Goal: Information Seeking & Learning: Find specific fact

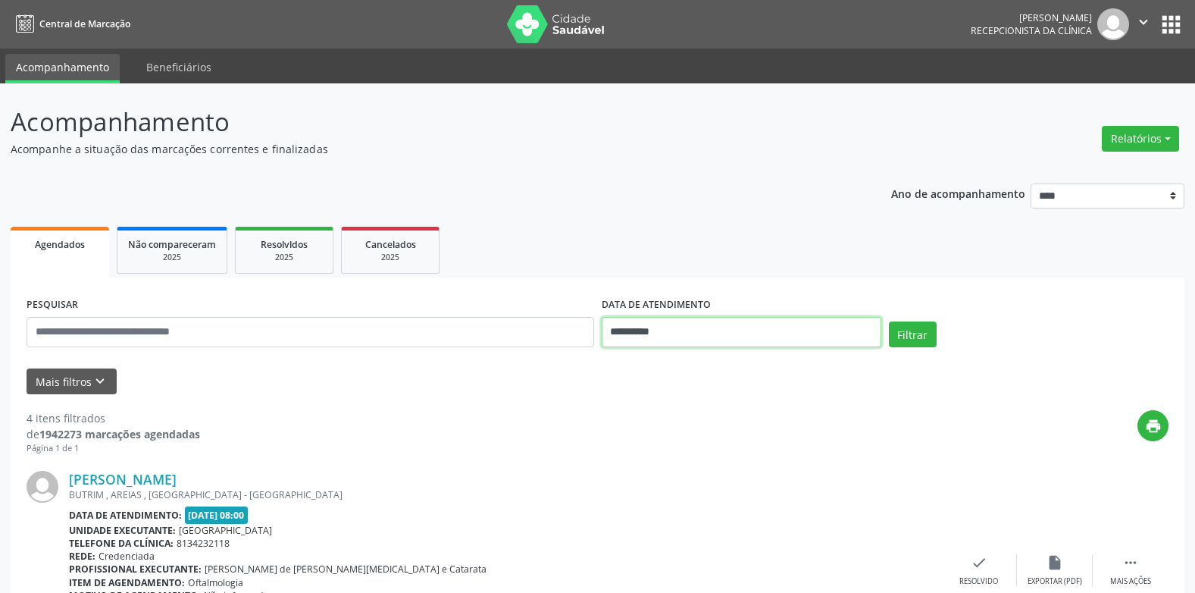
click at [675, 334] on input "**********" at bounding box center [742, 332] width 280 height 30
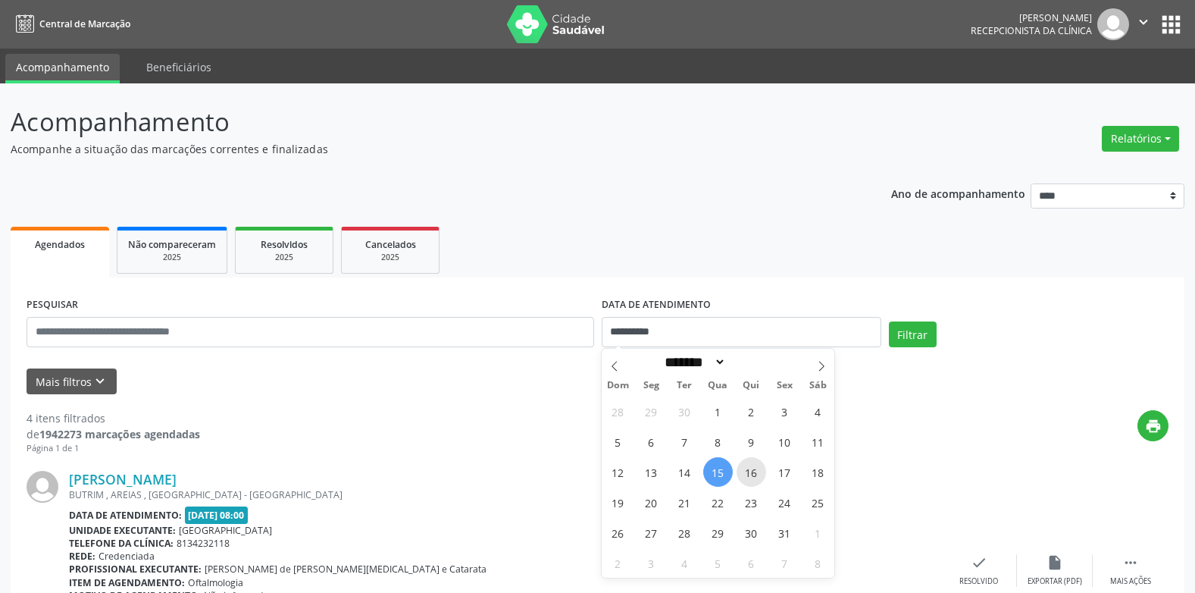
click at [748, 475] on span "16" at bounding box center [752, 472] width 30 height 30
type input "**********"
click at [748, 475] on span "16" at bounding box center [752, 472] width 30 height 30
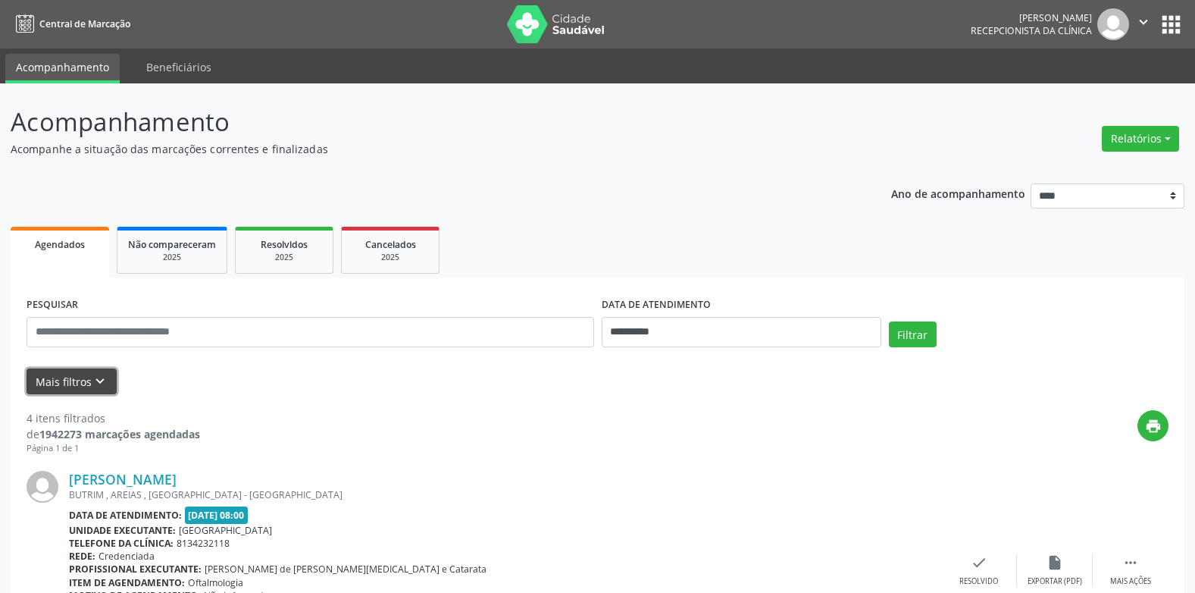
click at [74, 381] on button "Mais filtros keyboard_arrow_down" at bounding box center [72, 381] width 90 height 27
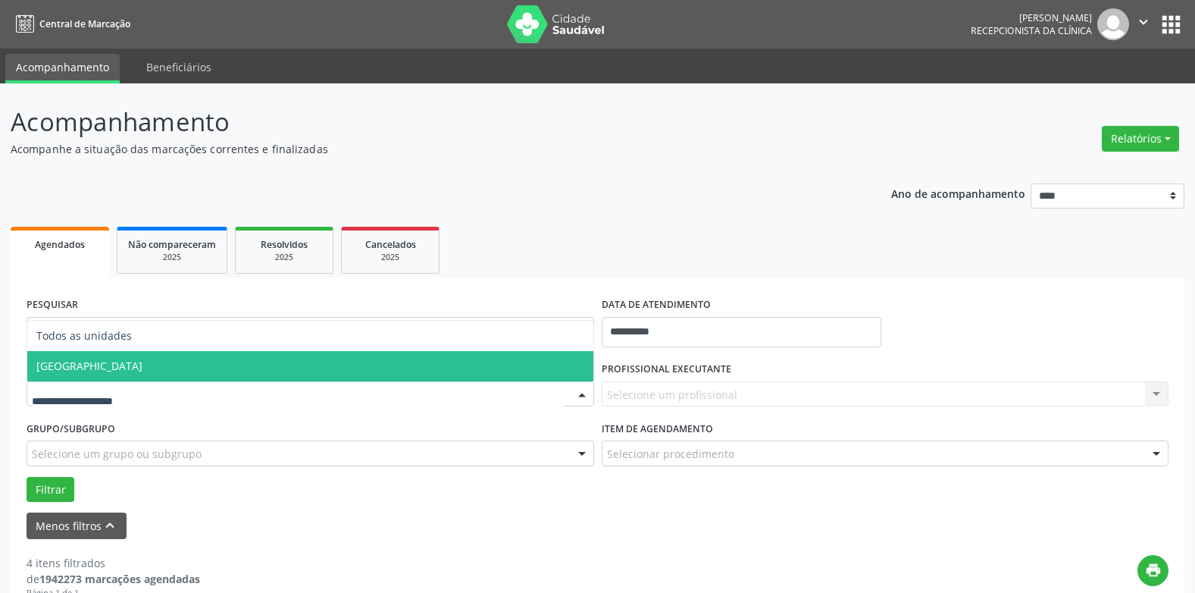
click at [77, 357] on span "[GEOGRAPHIC_DATA]" at bounding box center [310, 366] width 566 height 30
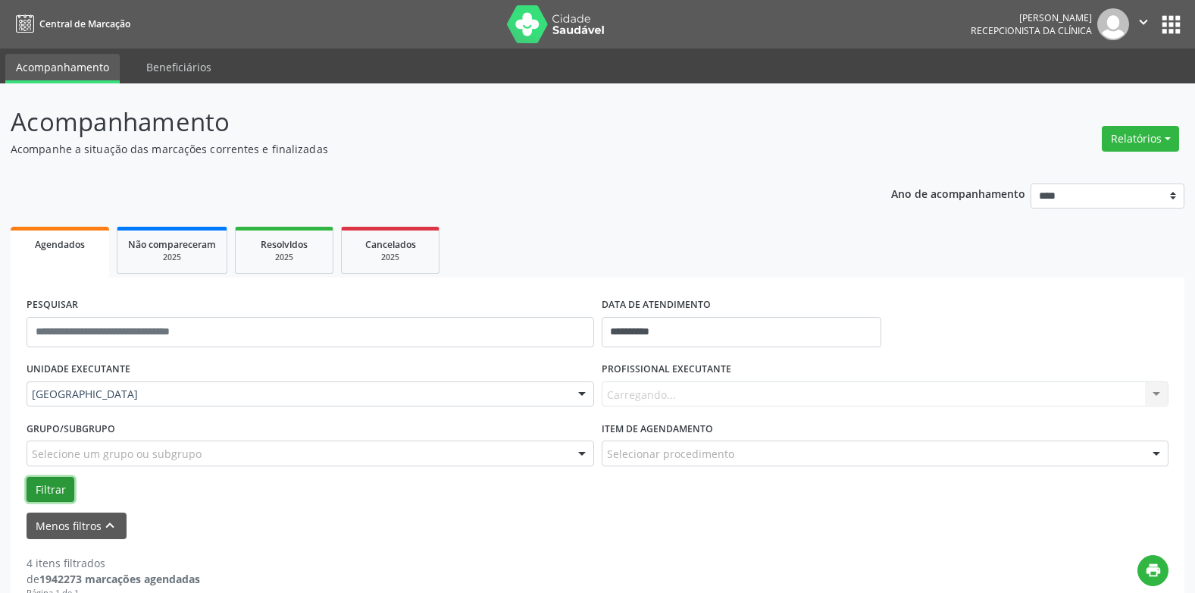
click at [51, 487] on button "Filtrar" at bounding box center [51, 490] width 48 height 26
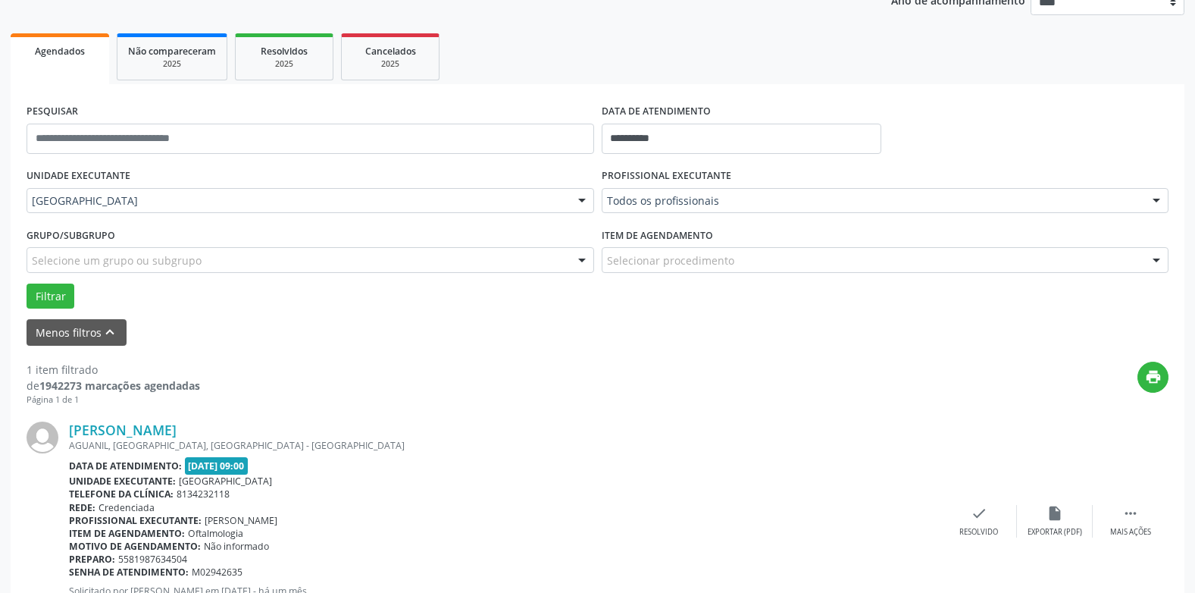
scroll to position [264, 0]
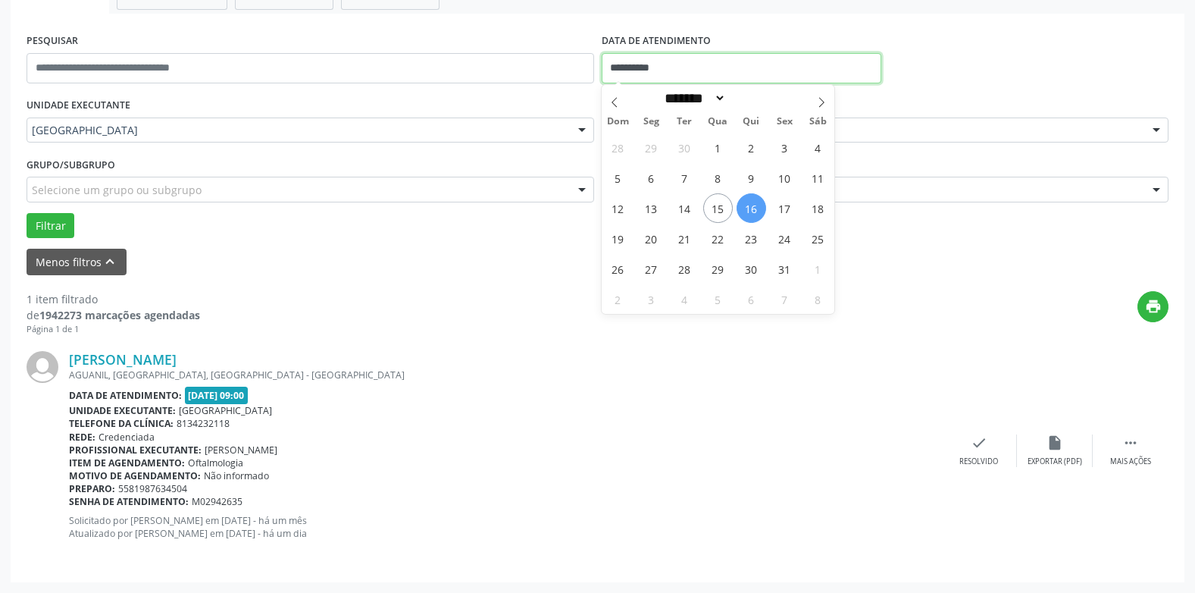
click at [657, 55] on input "**********" at bounding box center [742, 68] width 280 height 30
click at [781, 209] on span "17" at bounding box center [785, 208] width 30 height 30
type input "**********"
click at [781, 209] on span "17" at bounding box center [785, 208] width 30 height 30
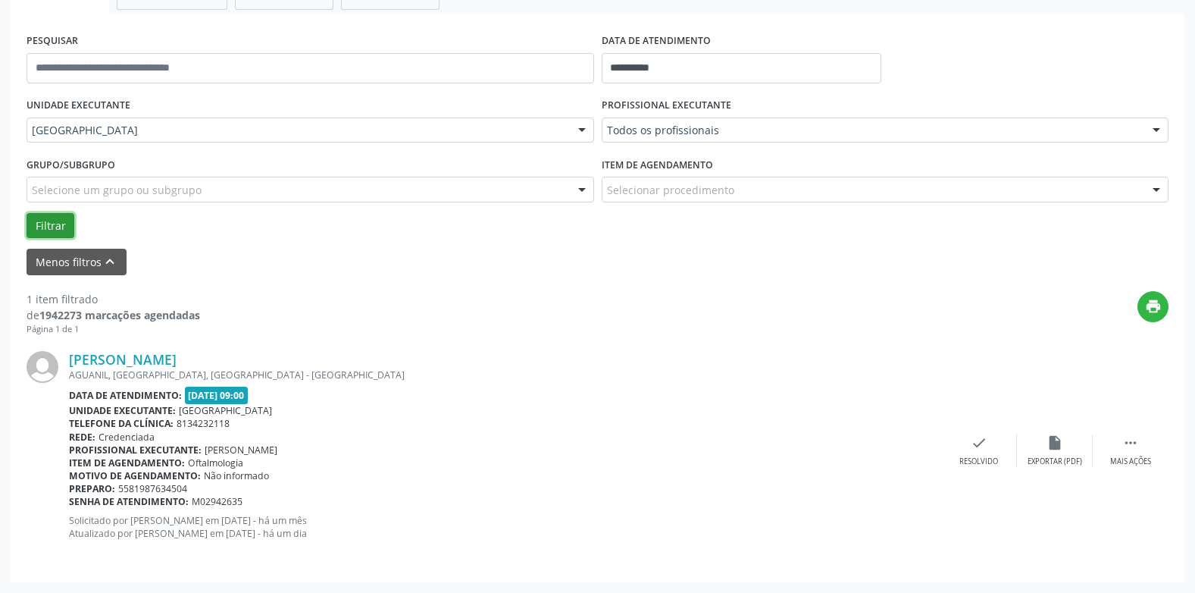
click at [55, 216] on button "Filtrar" at bounding box center [51, 226] width 48 height 26
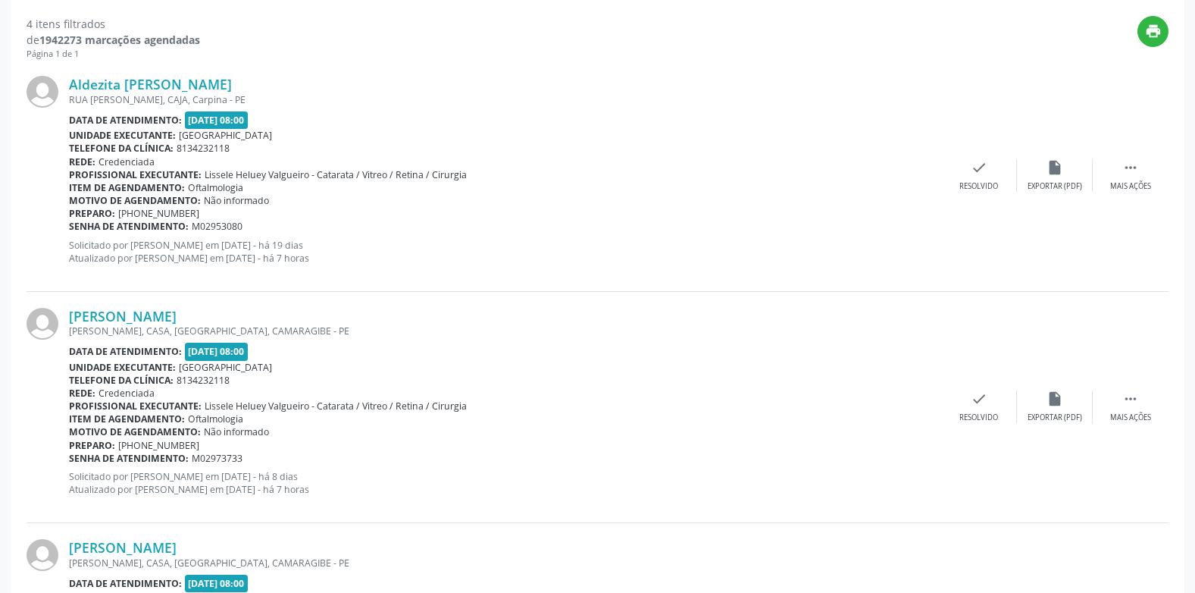
scroll to position [567, 0]
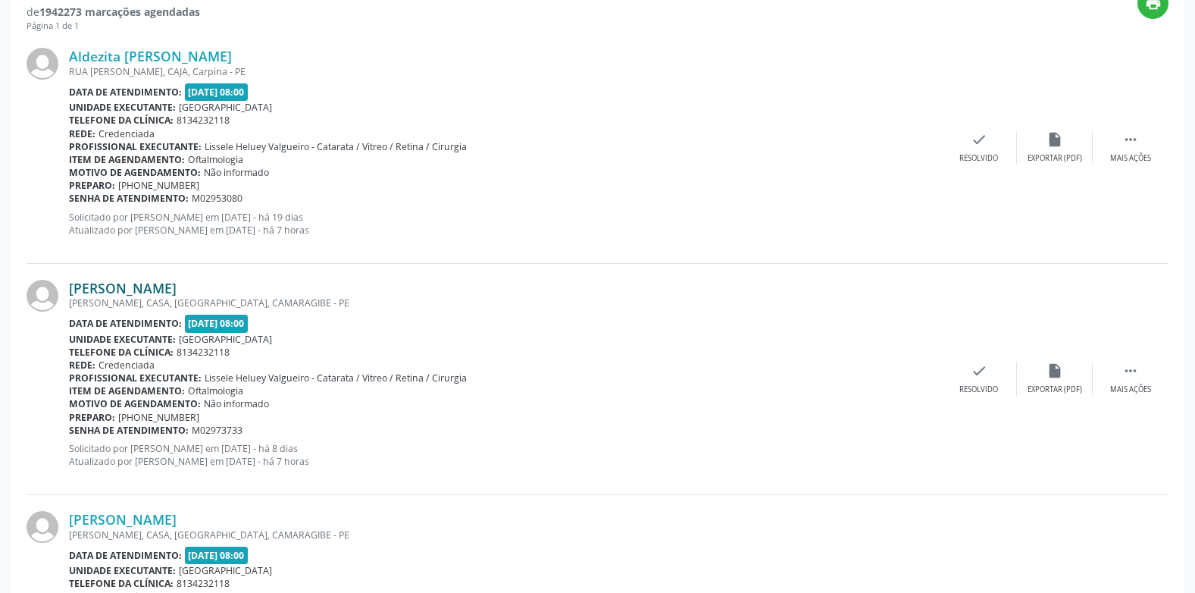
click at [126, 290] on link "[PERSON_NAME]" at bounding box center [123, 288] width 108 height 17
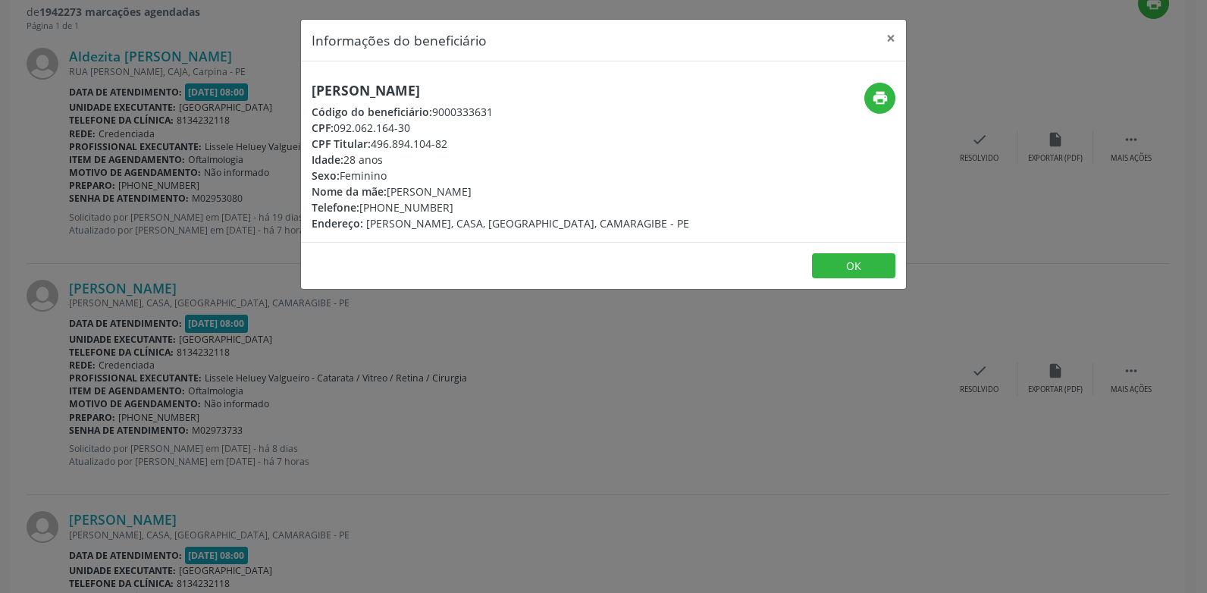
drag, startPoint x: 543, startPoint y: 89, endPoint x: 217, endPoint y: 85, distance: 326.0
click at [217, 85] on div "Informações do beneficiário × [PERSON_NAME] Código do beneficiário: 9000333631 …" at bounding box center [603, 296] width 1207 height 593
copy h5 "[PERSON_NAME]"
drag, startPoint x: 459, startPoint y: 144, endPoint x: 302, endPoint y: 134, distance: 156.5
click at [302, 134] on div "[PERSON_NAME] Código do beneficiário: 9000333631 CPF: 092.062.164-30 CPF Titula…" at bounding box center [502, 157] width 403 height 149
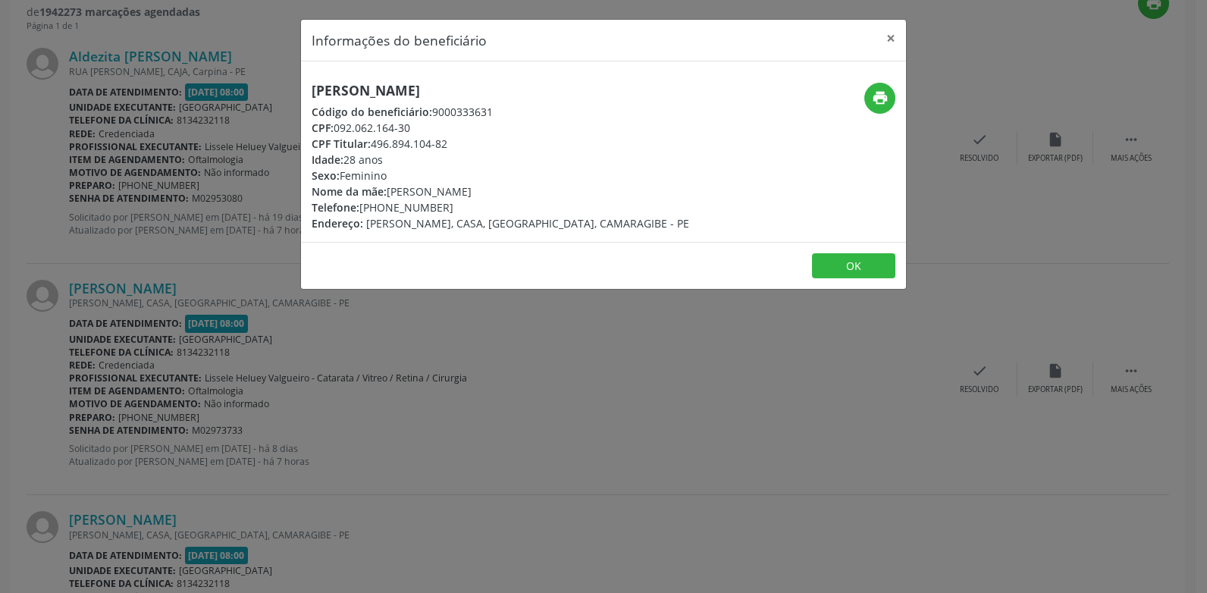
copy div "CPF: 092.062.164-30 CPF Titular: 496.894.104-82"
drag, startPoint x: 448, startPoint y: 205, endPoint x: 311, endPoint y: 202, distance: 137.2
click at [311, 202] on div "[PERSON_NAME] Código do beneficiário: 9000333631 CPF: 092.062.164-30 CPF Titula…" at bounding box center [502, 157] width 403 height 149
copy div "Telefone: [PHONE_NUMBER]"
click at [543, 171] on div "Sexo: [GEOGRAPHIC_DATA]" at bounding box center [501, 176] width 378 height 16
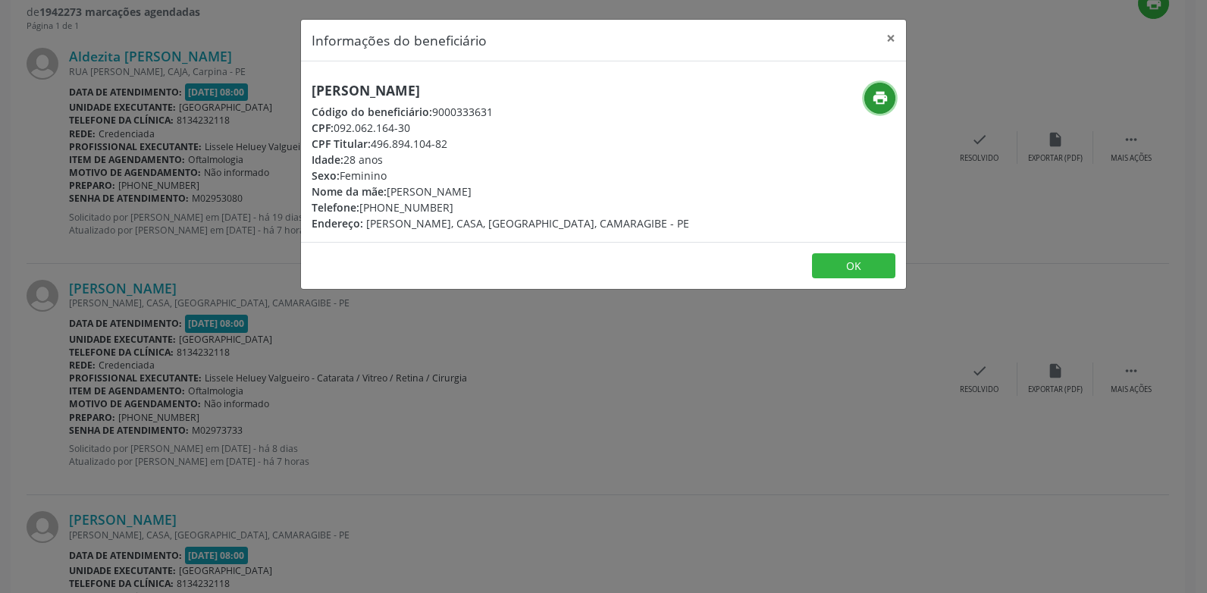
click at [880, 99] on icon "print" at bounding box center [880, 97] width 17 height 17
click at [888, 35] on button "×" at bounding box center [891, 38] width 30 height 37
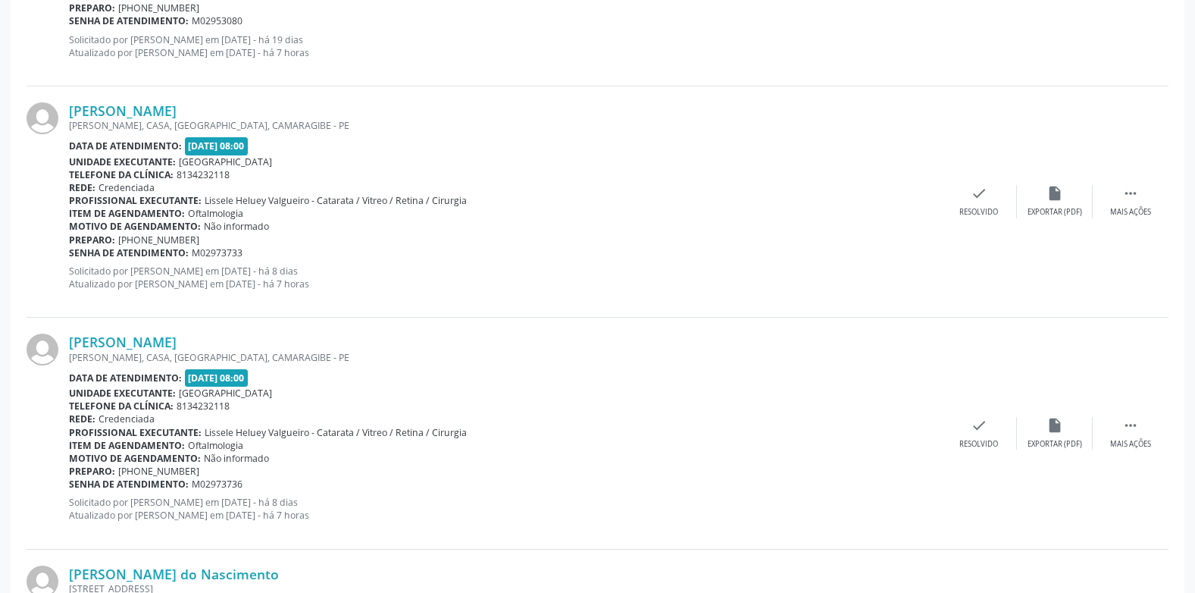
scroll to position [719, 0]
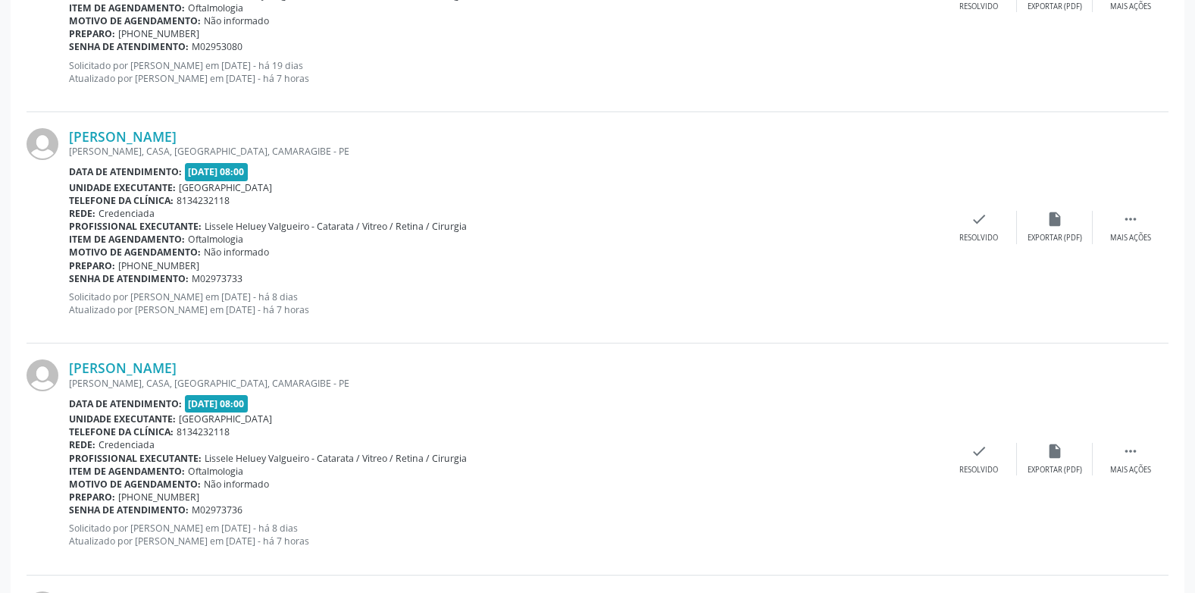
drag, startPoint x: 502, startPoint y: 280, endPoint x: 492, endPoint y: 271, distance: 13.4
click at [503, 279] on div "Senha de atendimento: M02973733" at bounding box center [505, 278] width 873 height 13
drag, startPoint x: 252, startPoint y: 280, endPoint x: 70, endPoint y: 278, distance: 182.7
click at [70, 278] on div "Senha de atendimento: M02973733" at bounding box center [505, 278] width 873 height 13
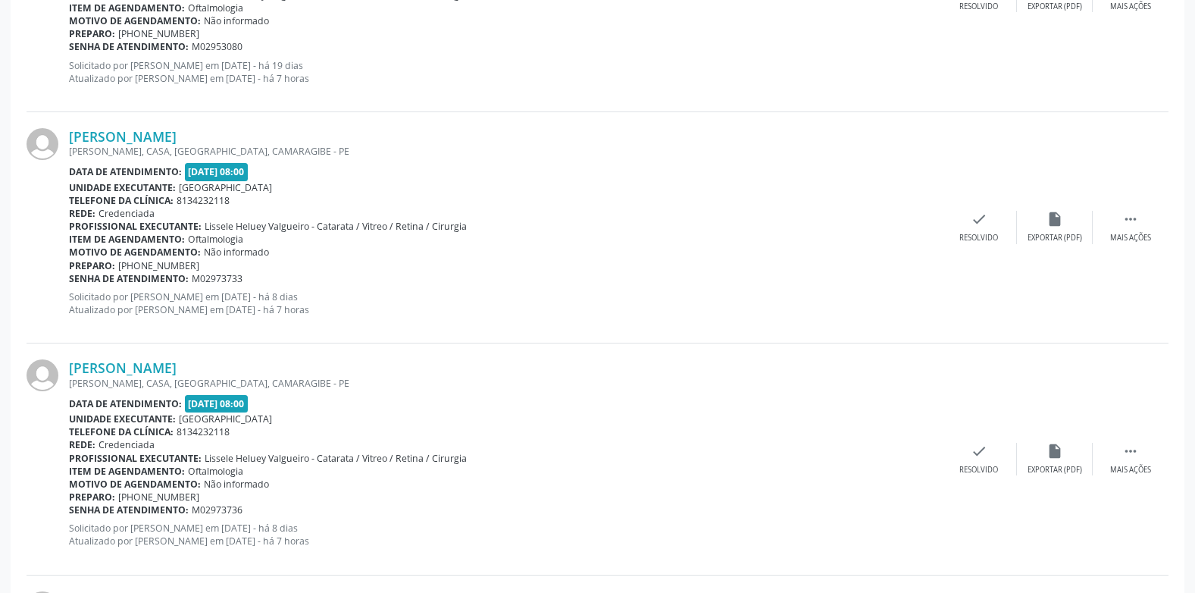
copy div "Senha de atendimento: M02973733"
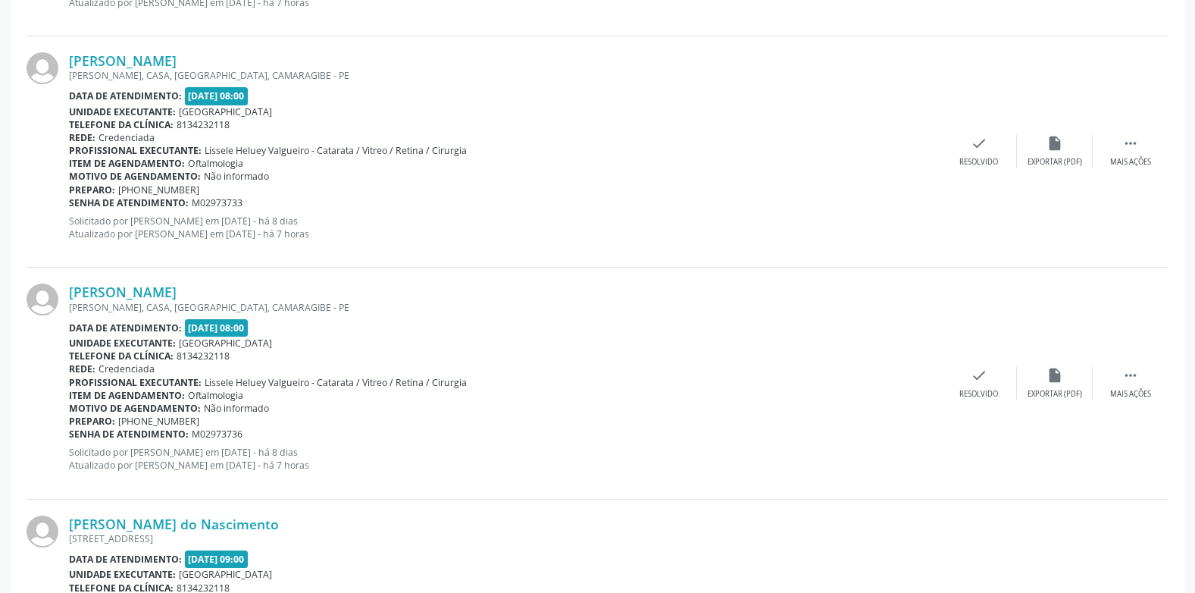
scroll to position [870, 0]
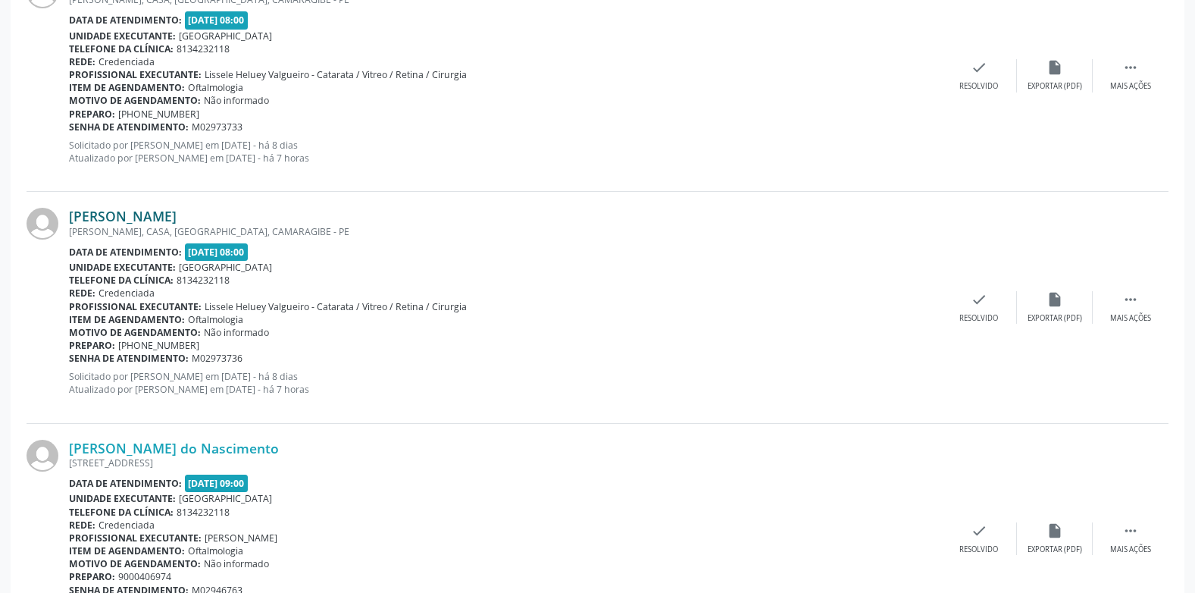
click at [155, 214] on link "[PERSON_NAME]" at bounding box center [123, 216] width 108 height 17
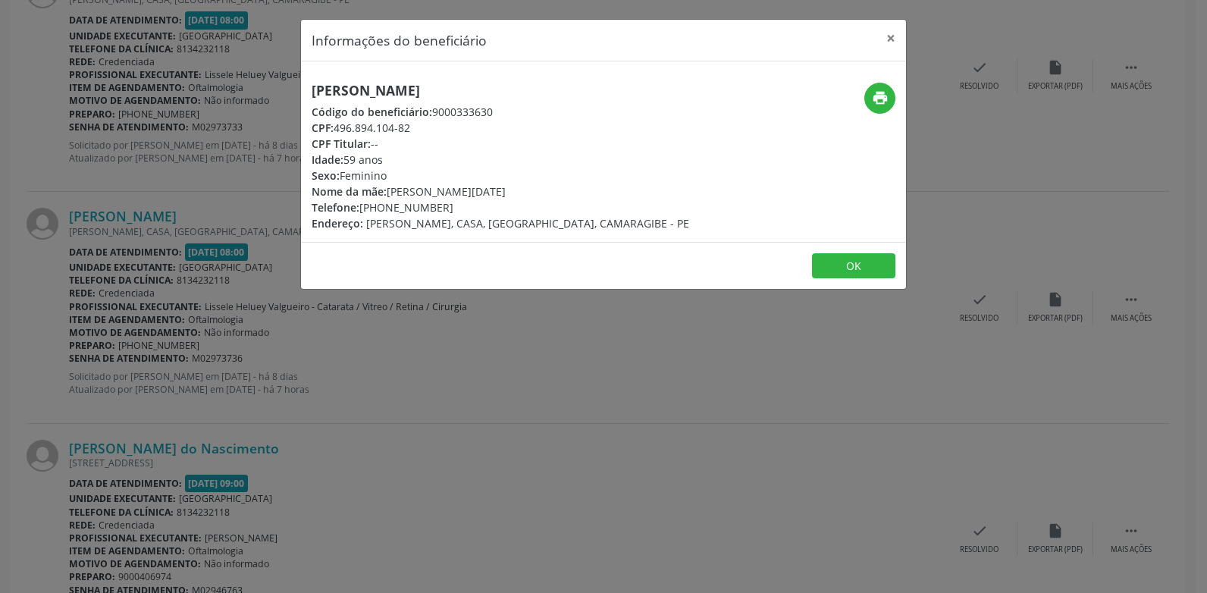
drag, startPoint x: 553, startPoint y: 87, endPoint x: 269, endPoint y: 70, distance: 284.1
click at [269, 70] on div "Informações do beneficiário × [PERSON_NAME] Código do beneficiário: 9000333630 …" at bounding box center [603, 296] width 1207 height 593
copy h5 "[PERSON_NAME]"
drag, startPoint x: 411, startPoint y: 128, endPoint x: 282, endPoint y: 127, distance: 128.9
click at [282, 127] on div "Informações do beneficiário × [PERSON_NAME] Código do beneficiário: 9000333630 …" at bounding box center [603, 296] width 1207 height 593
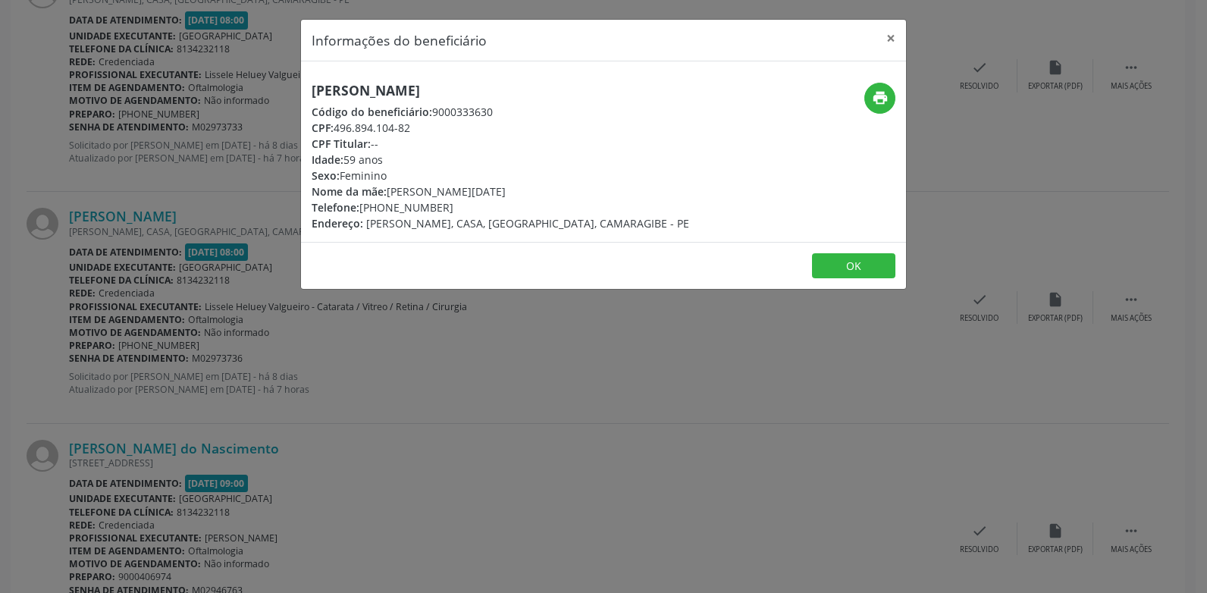
copy div "CPF: 496.894.104-82"
drag, startPoint x: 462, startPoint y: 201, endPoint x: 299, endPoint y: 209, distance: 164.0
click at [299, 209] on div "Informações do beneficiário × [PERSON_NAME] Código do beneficiário: 9000333630 …" at bounding box center [603, 296] width 1207 height 593
copy div "Telefone: [PHONE_NUMBER]"
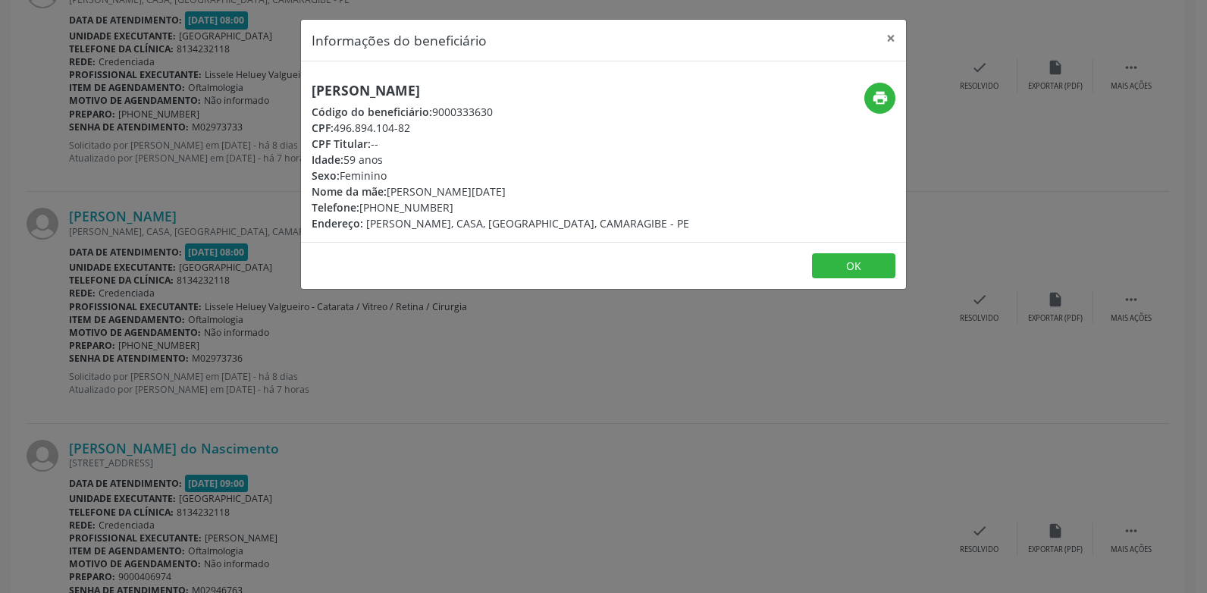
click at [559, 146] on div "CPF Titular: --" at bounding box center [501, 144] width 378 height 16
click at [874, 96] on icon "print" at bounding box center [880, 97] width 17 height 17
click at [890, 40] on button "×" at bounding box center [891, 38] width 30 height 37
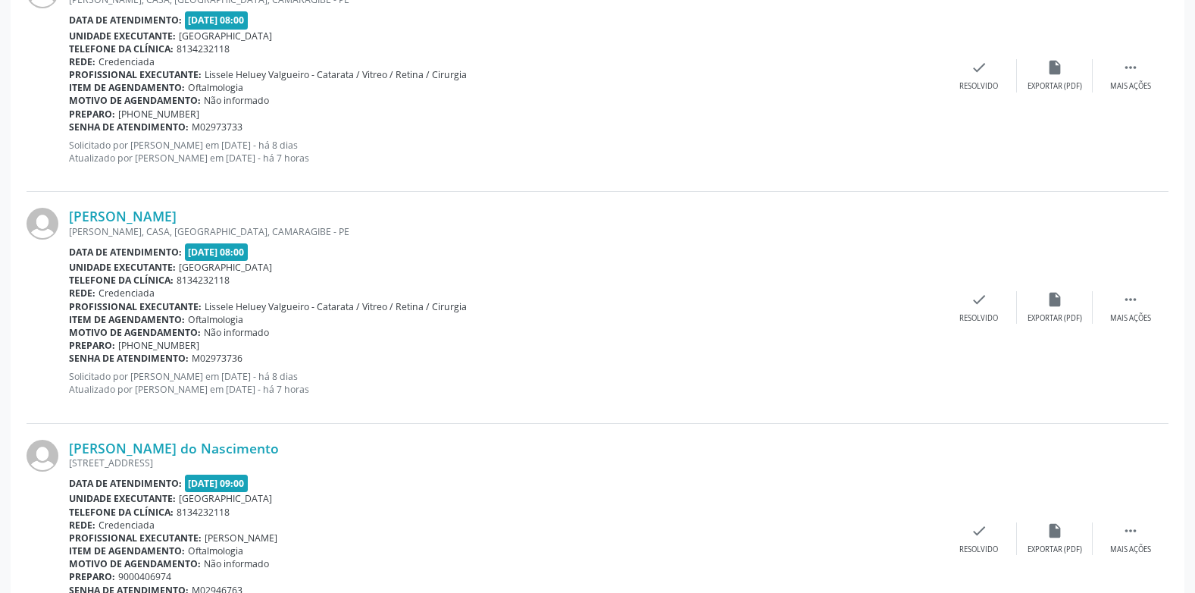
drag, startPoint x: 248, startPoint y: 359, endPoint x: 71, endPoint y: 359, distance: 176.6
click at [71, 359] on div "Senha de atendimento: M02973736" at bounding box center [505, 358] width 873 height 13
copy div "Senha de atendimento: M02973736"
